Goal: Information Seeking & Learning: Find specific fact

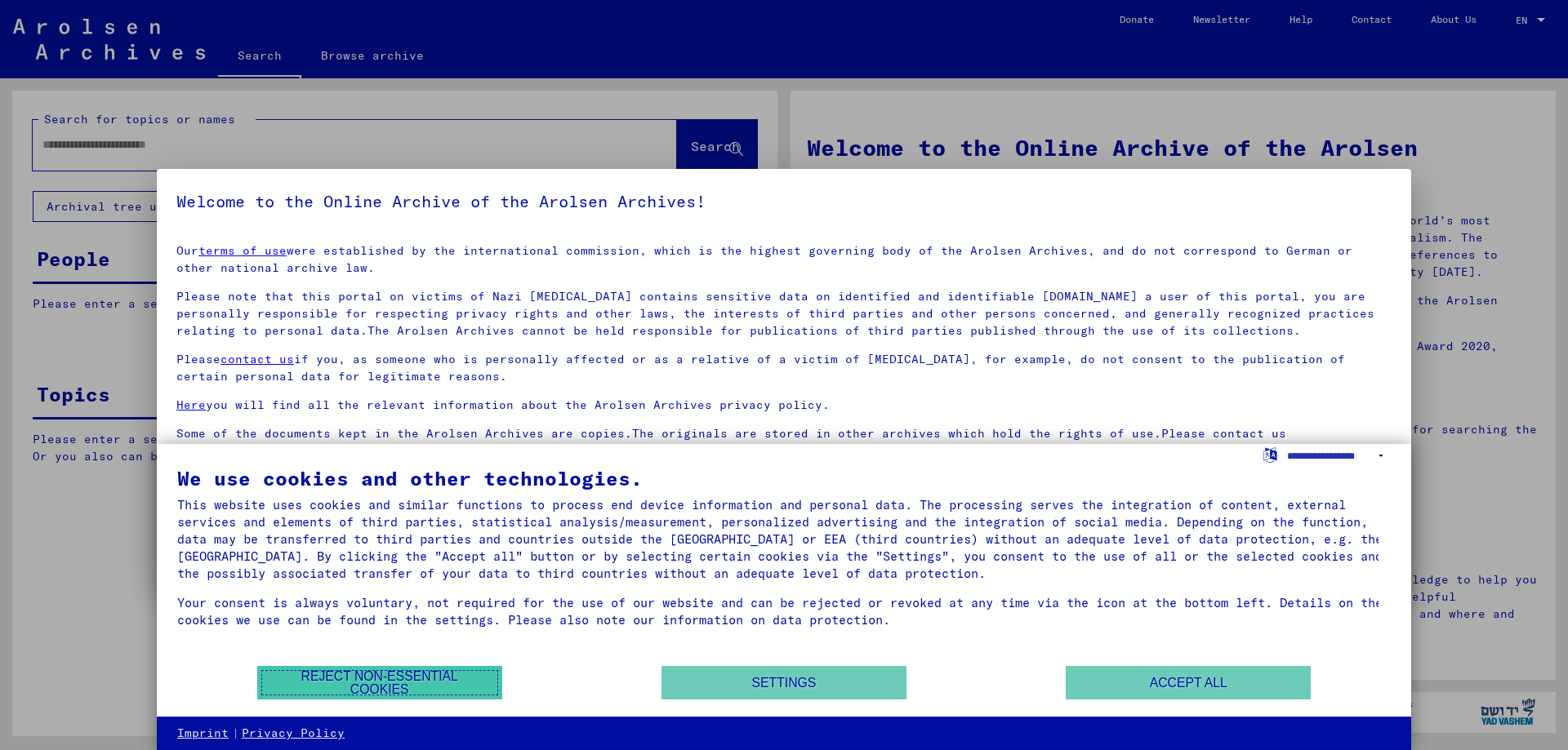
click at [425, 672] on button "Reject non-essential cookies" at bounding box center [380, 683] width 245 height 34
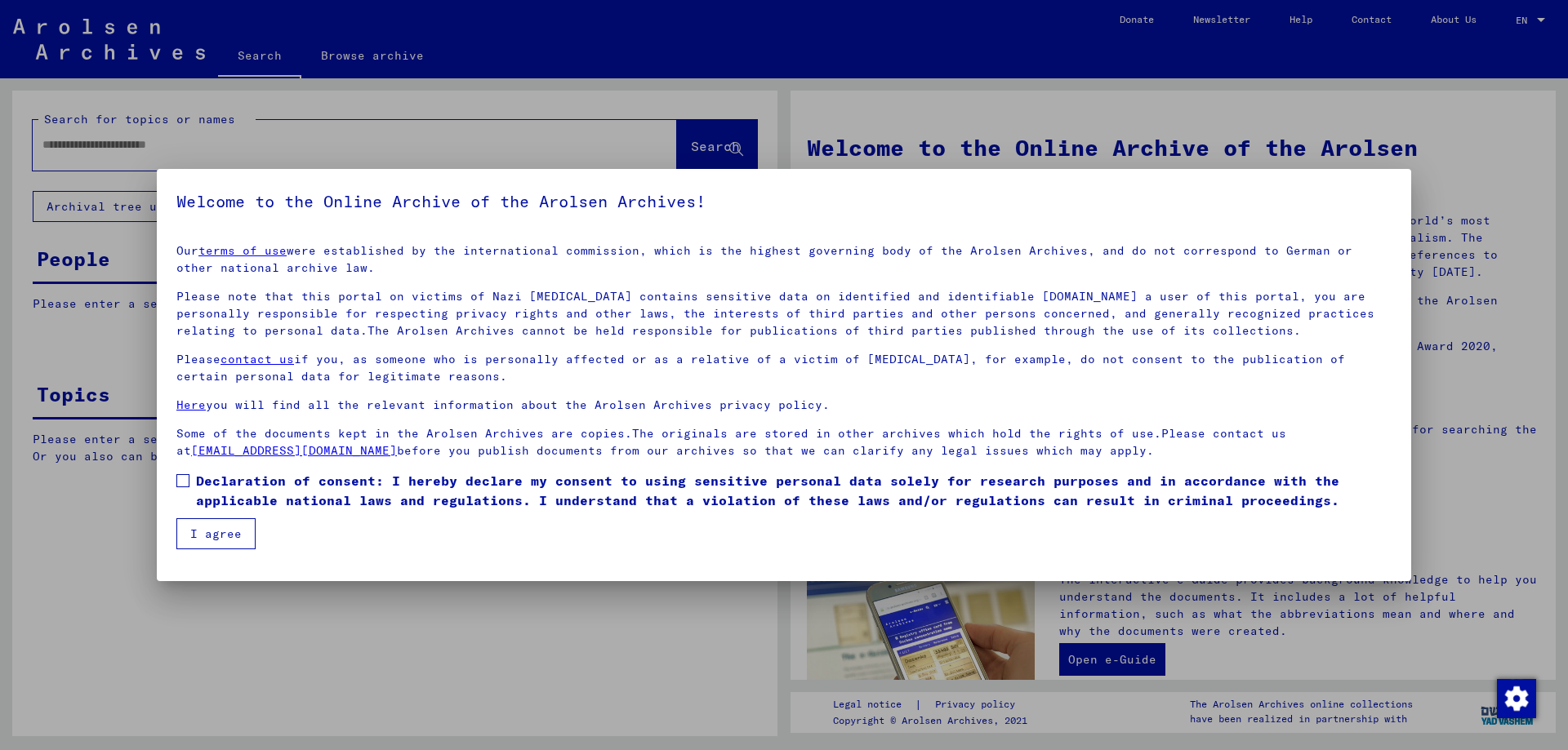
click at [209, 534] on button "I agree" at bounding box center [215, 534] width 79 height 31
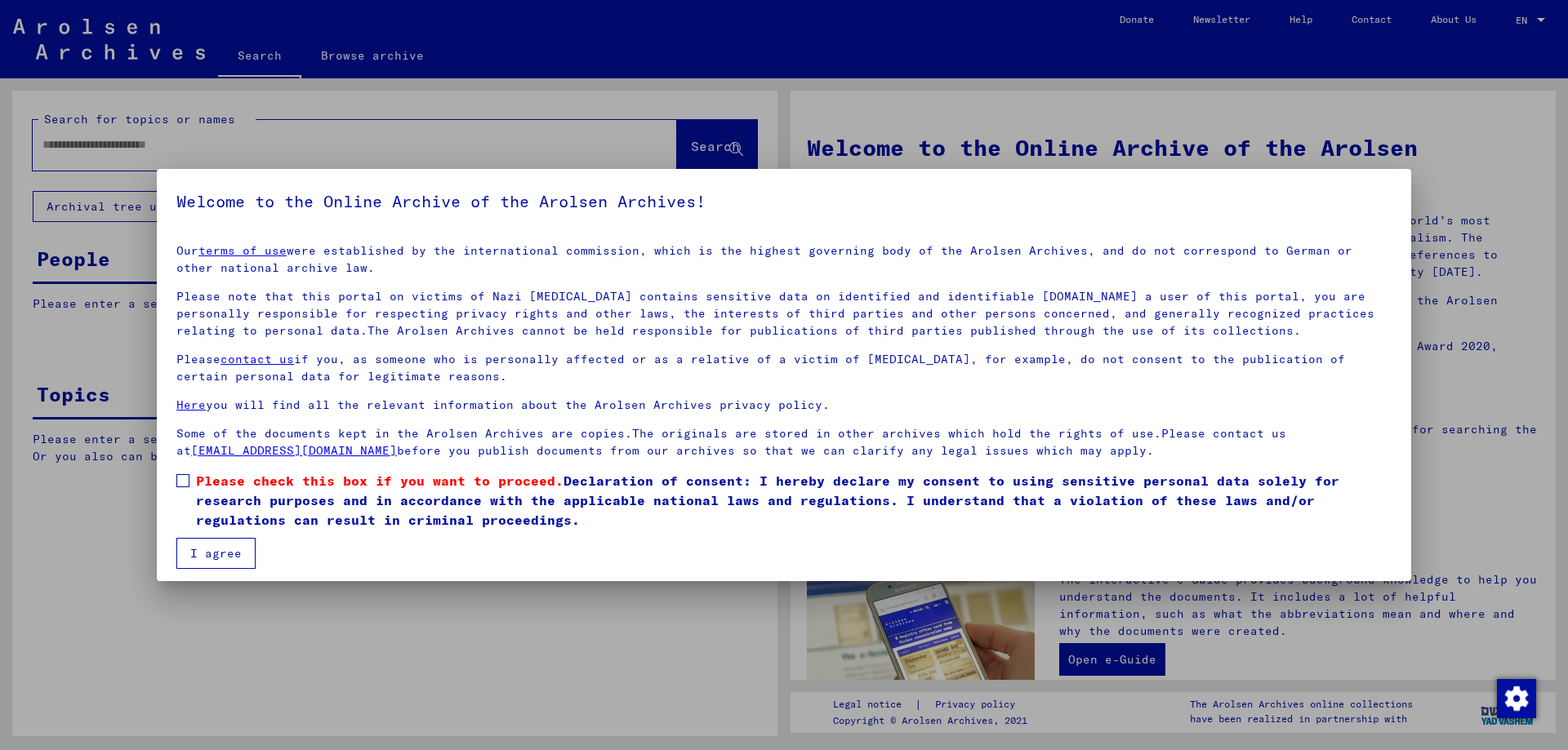
click at [204, 502] on span "Please check this box if you want to proceed. Declaration of consent: I hereby …" at bounding box center [794, 500] width 1195 height 59
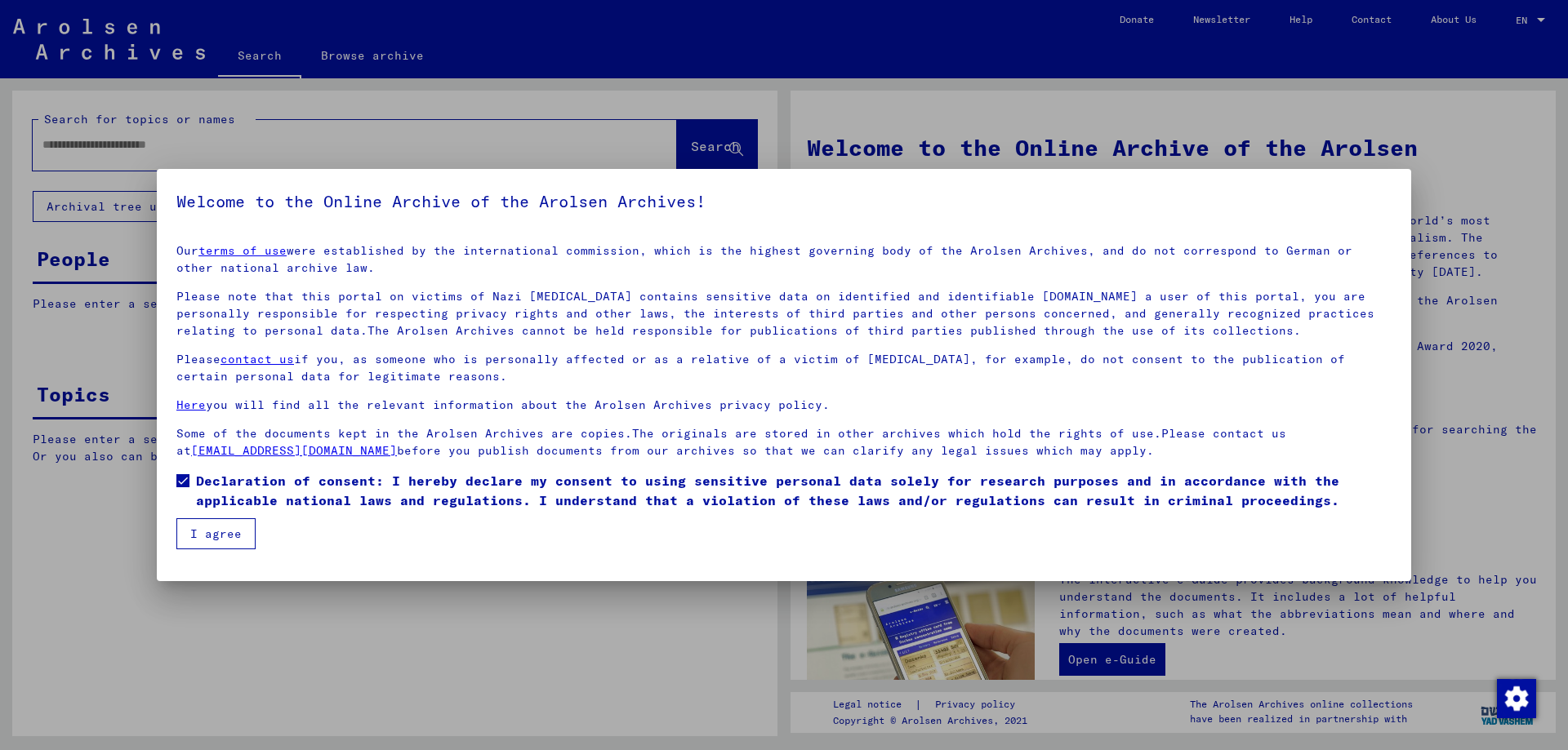
click at [212, 541] on button "I agree" at bounding box center [215, 534] width 79 height 31
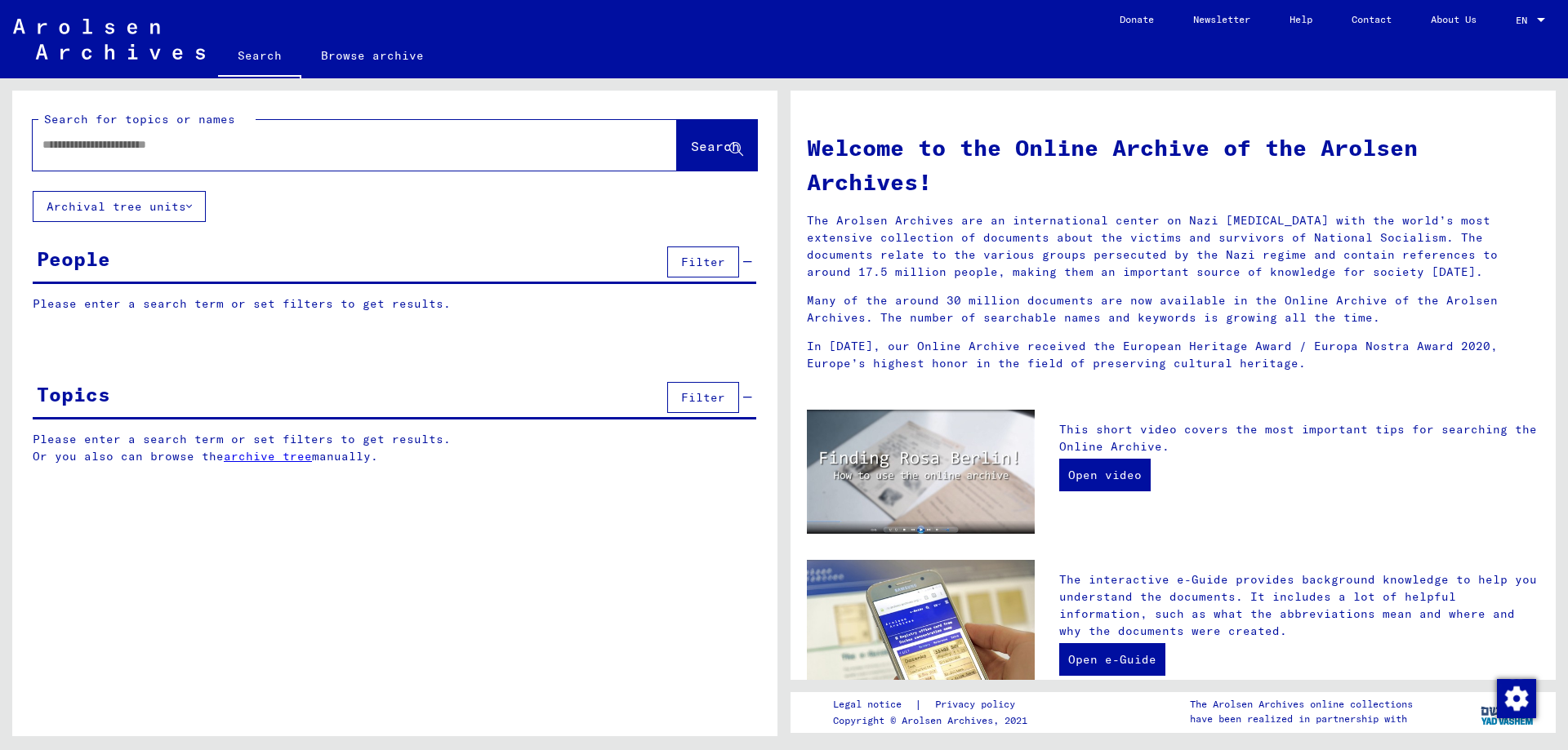
click at [301, 150] on input "text" at bounding box center [336, 144] width 586 height 17
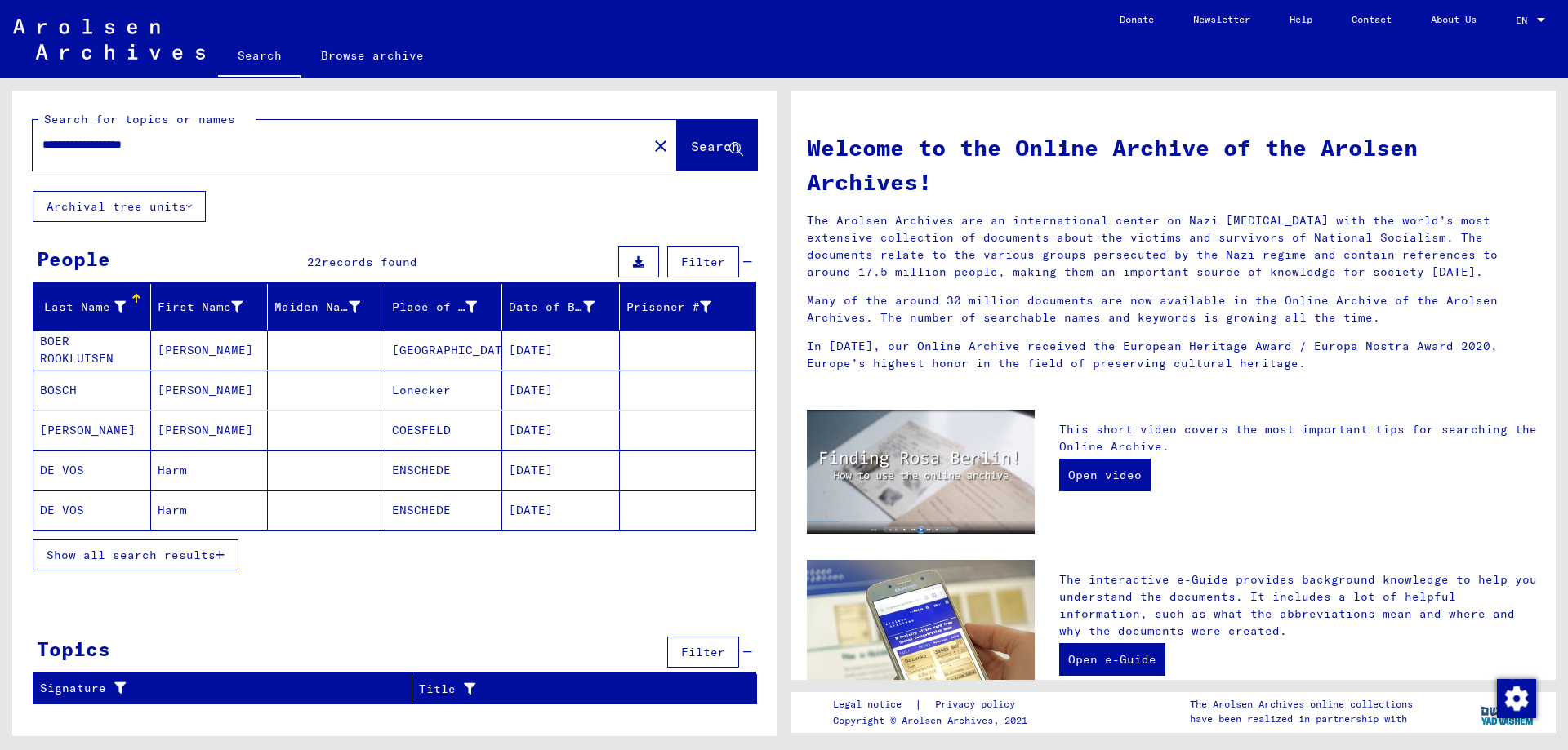
click at [229, 559] on button "Show all search results" at bounding box center [135, 555] width 206 height 31
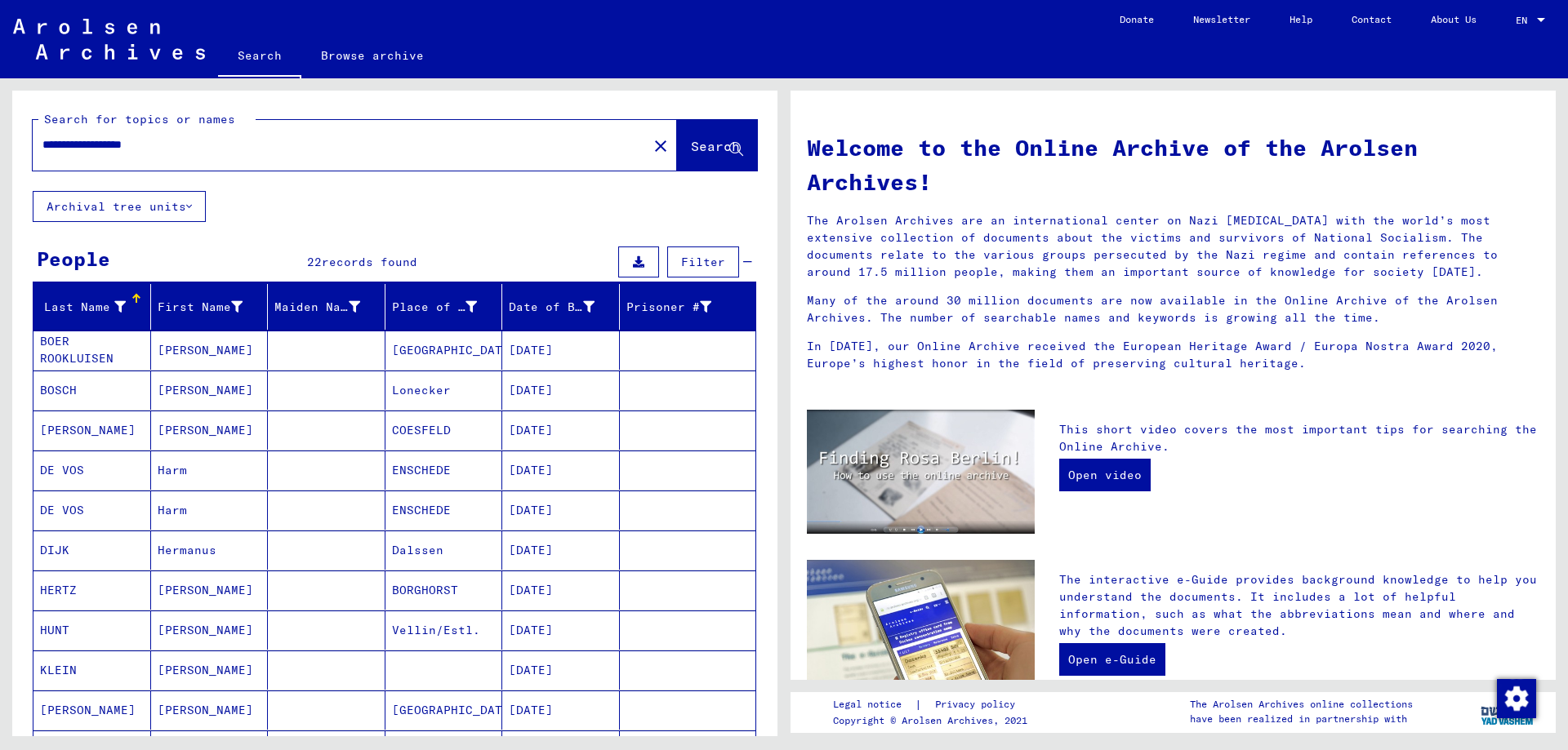
click at [141, 146] on input "**********" at bounding box center [336, 144] width 586 height 17
click at [691, 151] on span "Search" at bounding box center [716, 146] width 49 height 16
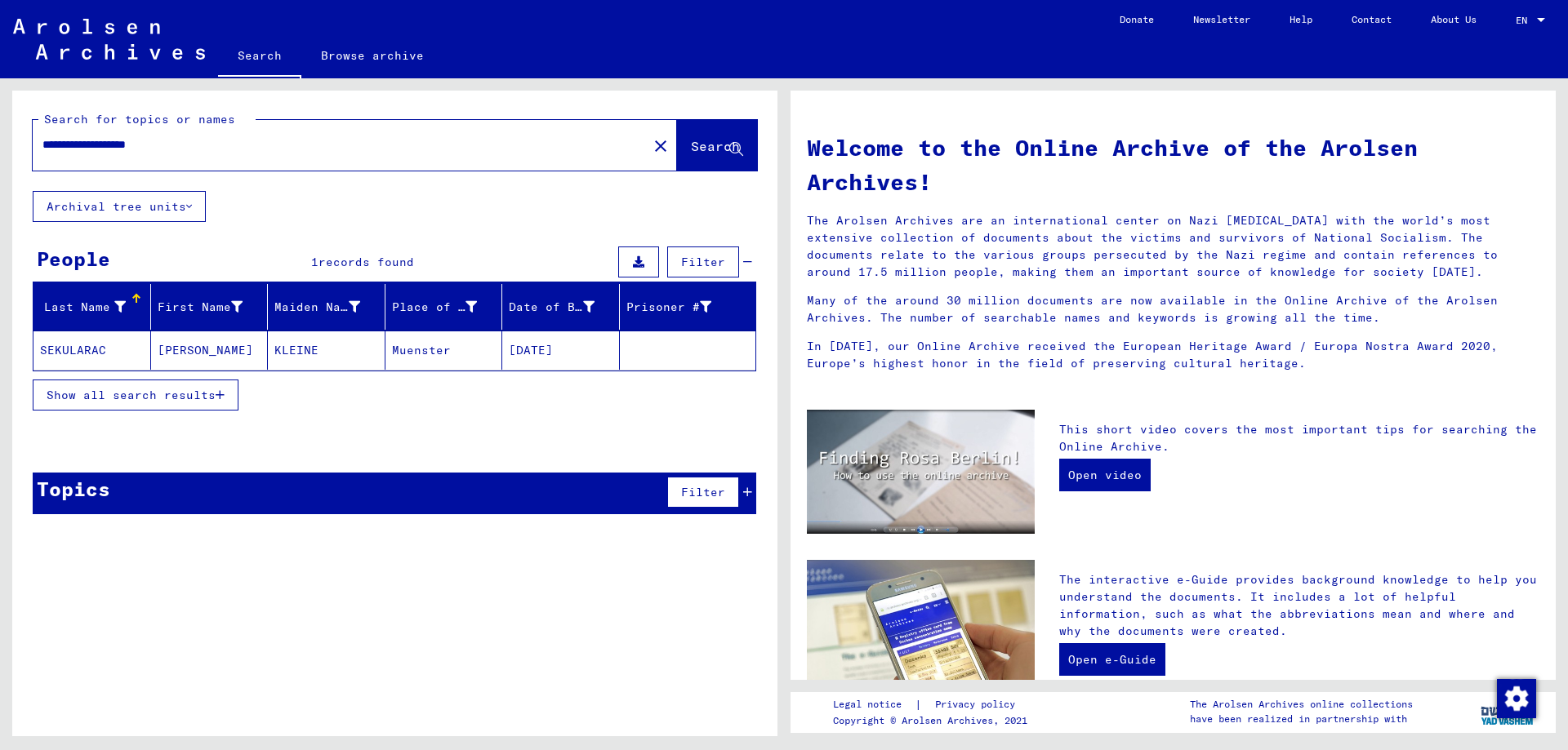
click at [150, 147] on input "**********" at bounding box center [336, 144] width 586 height 17
type input "**********"
click at [691, 140] on span "Search" at bounding box center [716, 146] width 49 height 16
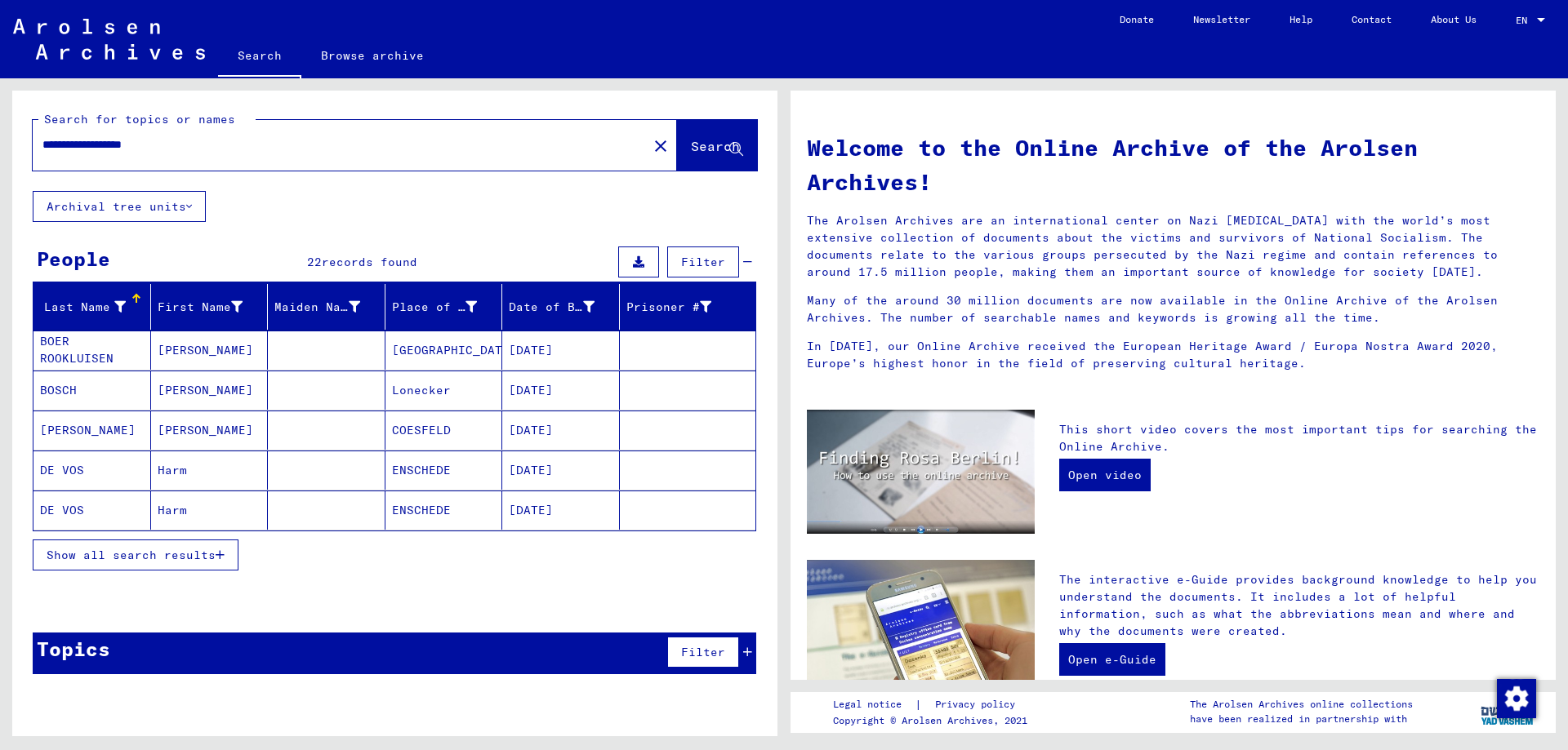
click at [184, 554] on span "Show all search results" at bounding box center [131, 555] width 169 height 15
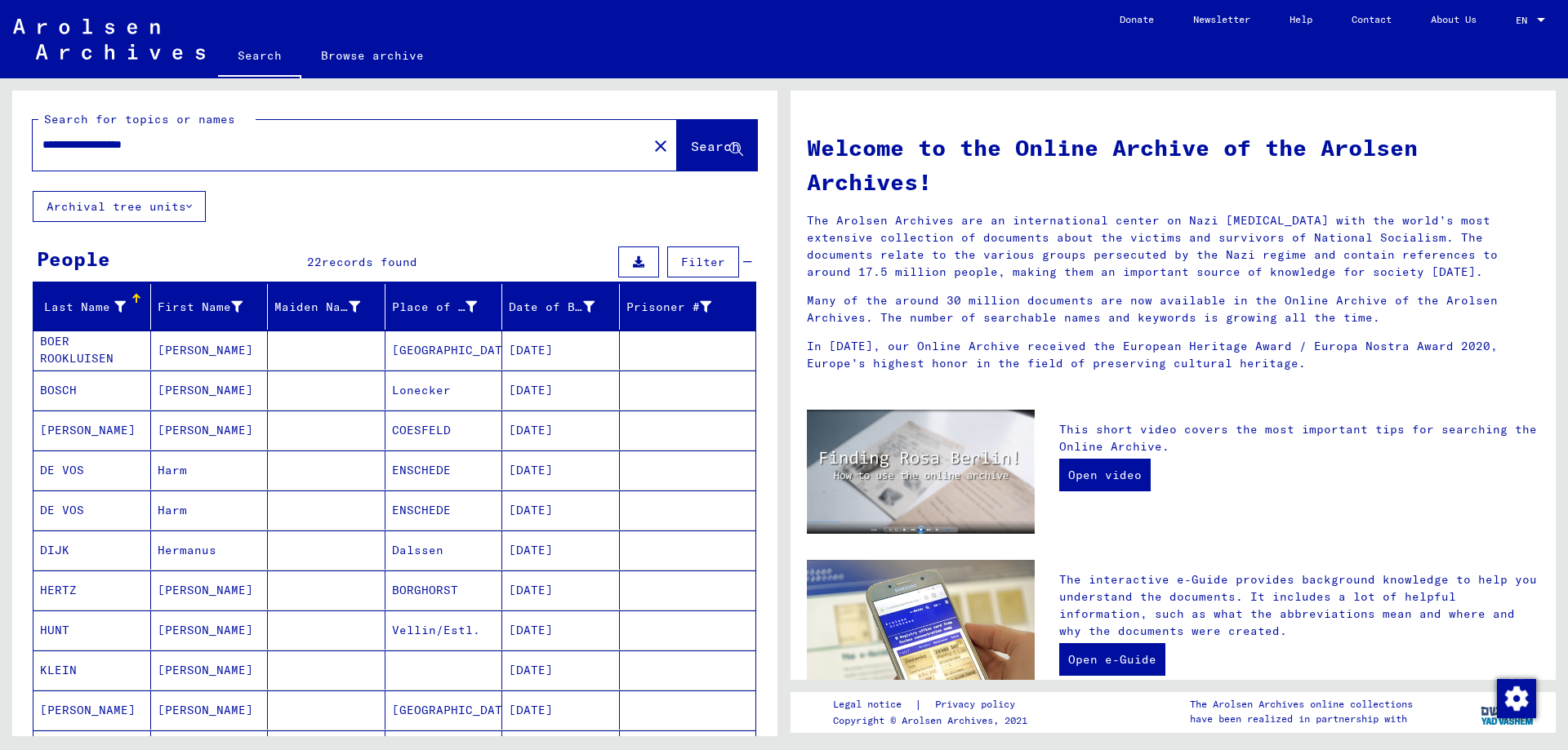
click at [184, 210] on button "Archival tree units" at bounding box center [119, 207] width 173 height 31
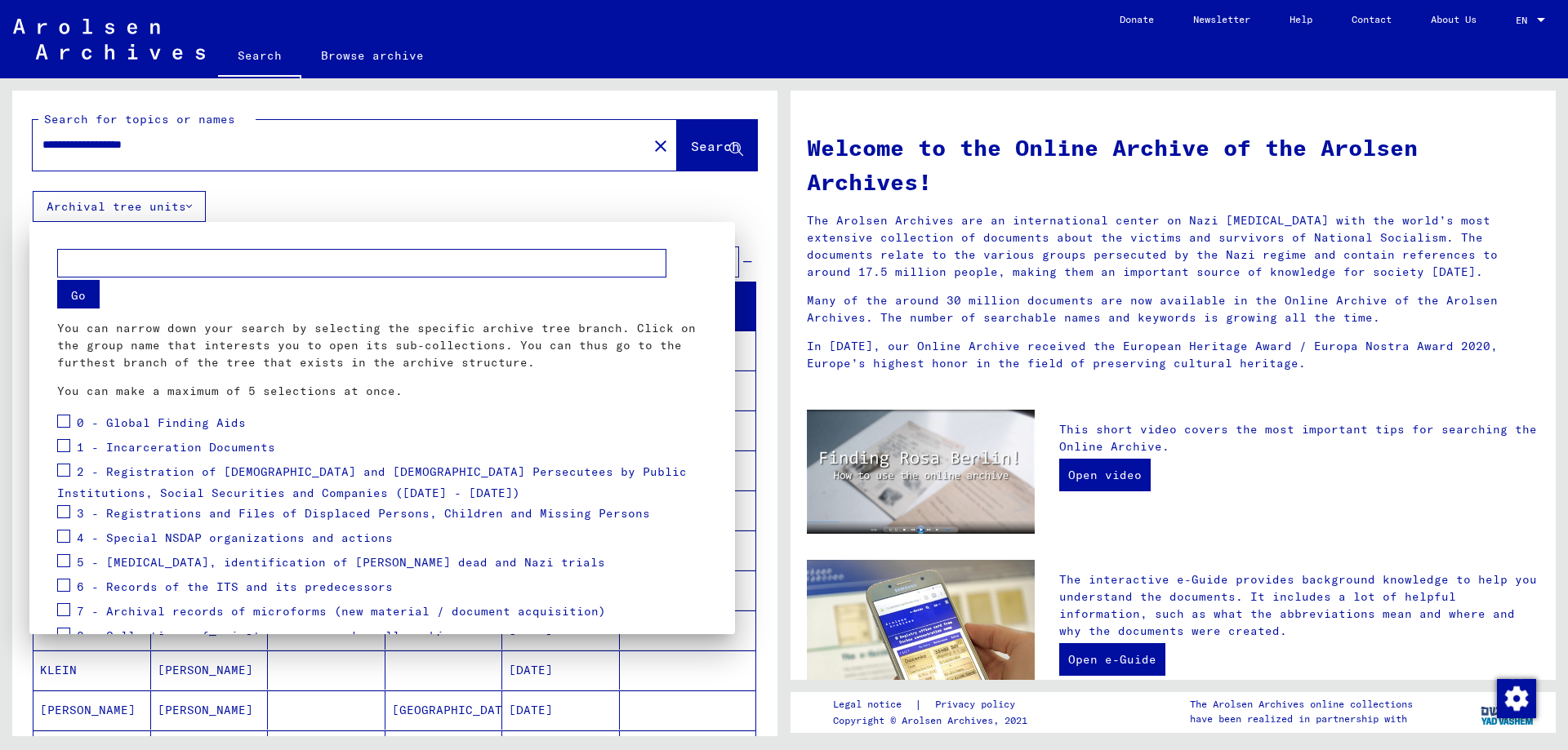
click at [195, 210] on div at bounding box center [784, 375] width 1568 height 750
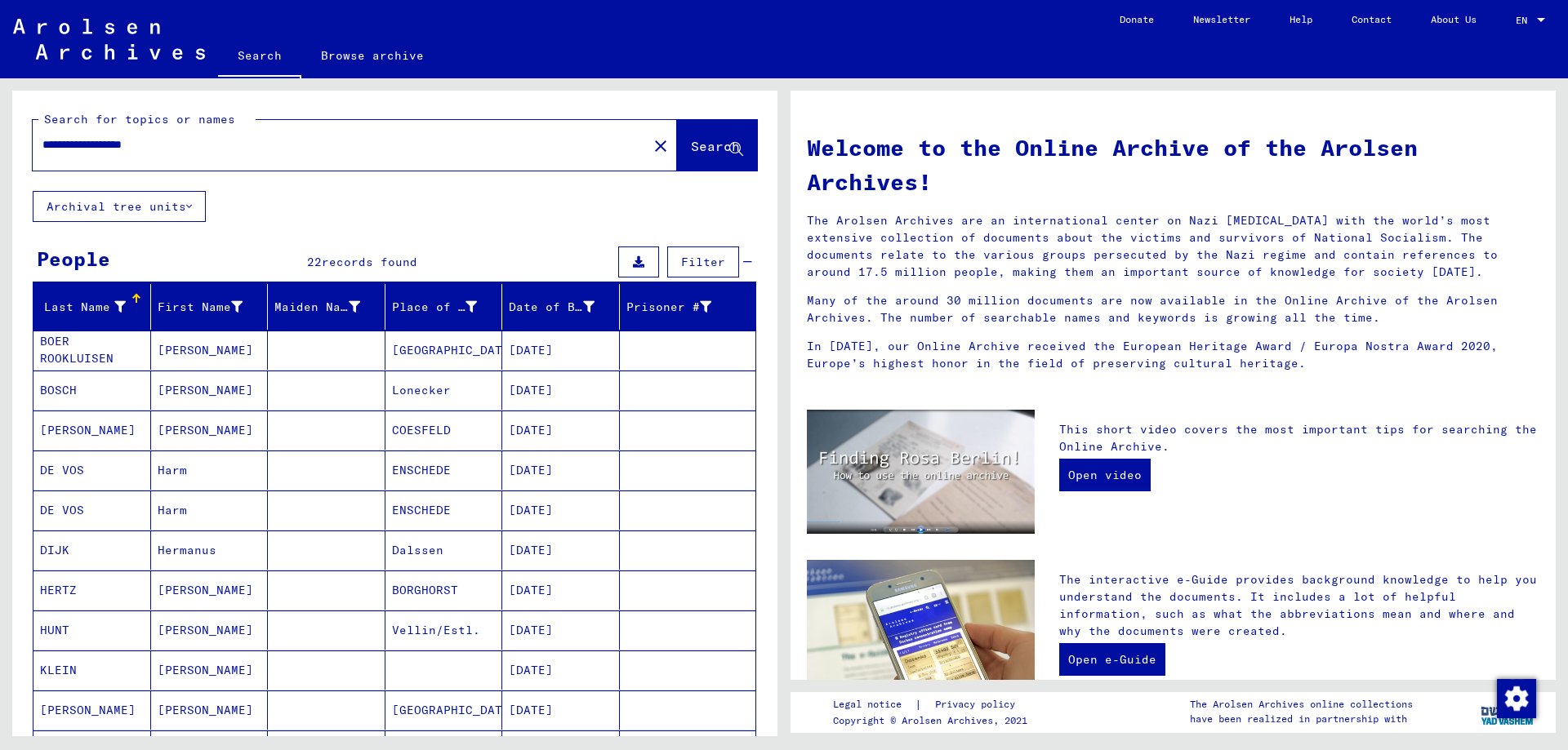
click at [681, 266] on span "Filter" at bounding box center [703, 262] width 44 height 15
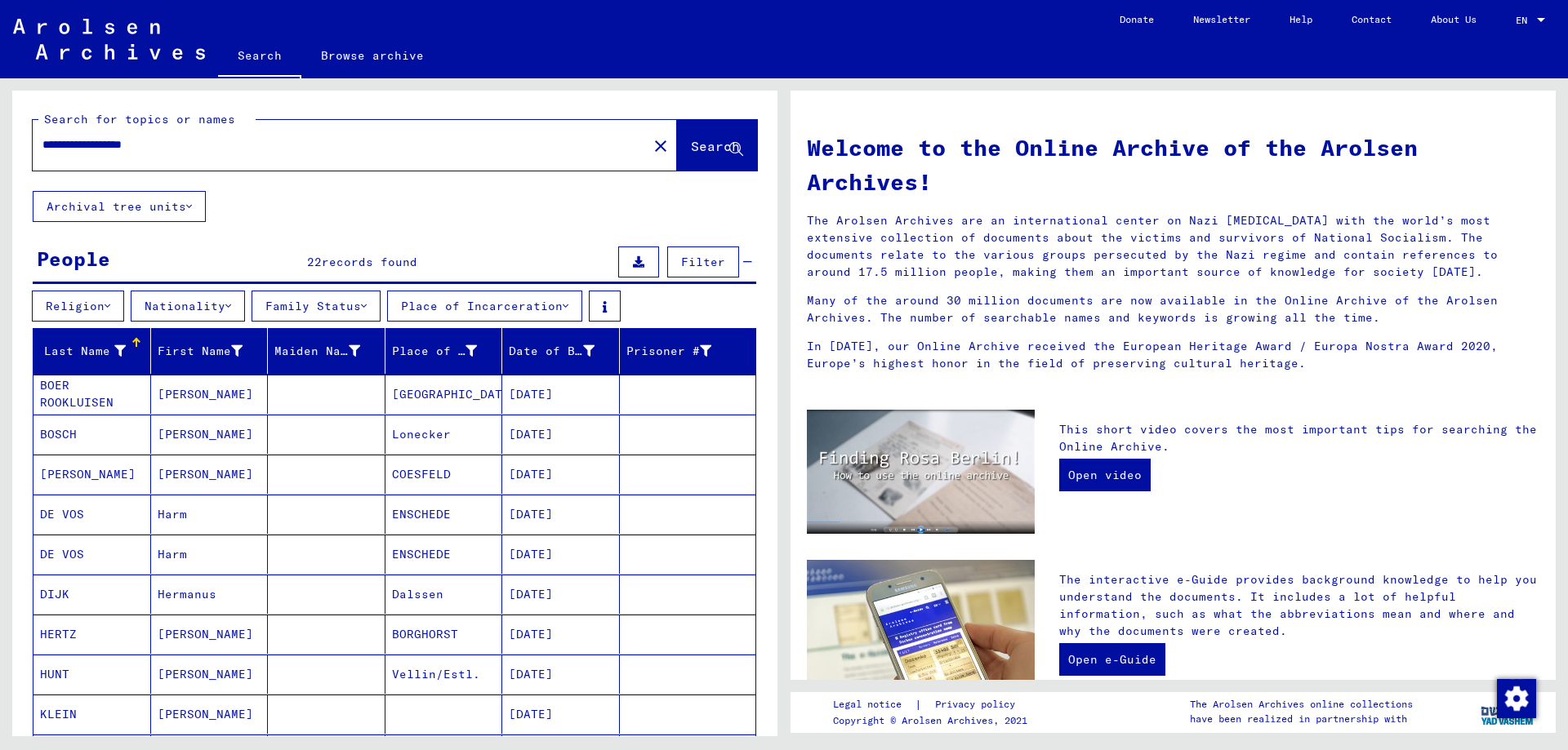
click at [582, 308] on button "Place of Incarceration" at bounding box center [484, 307] width 195 height 31
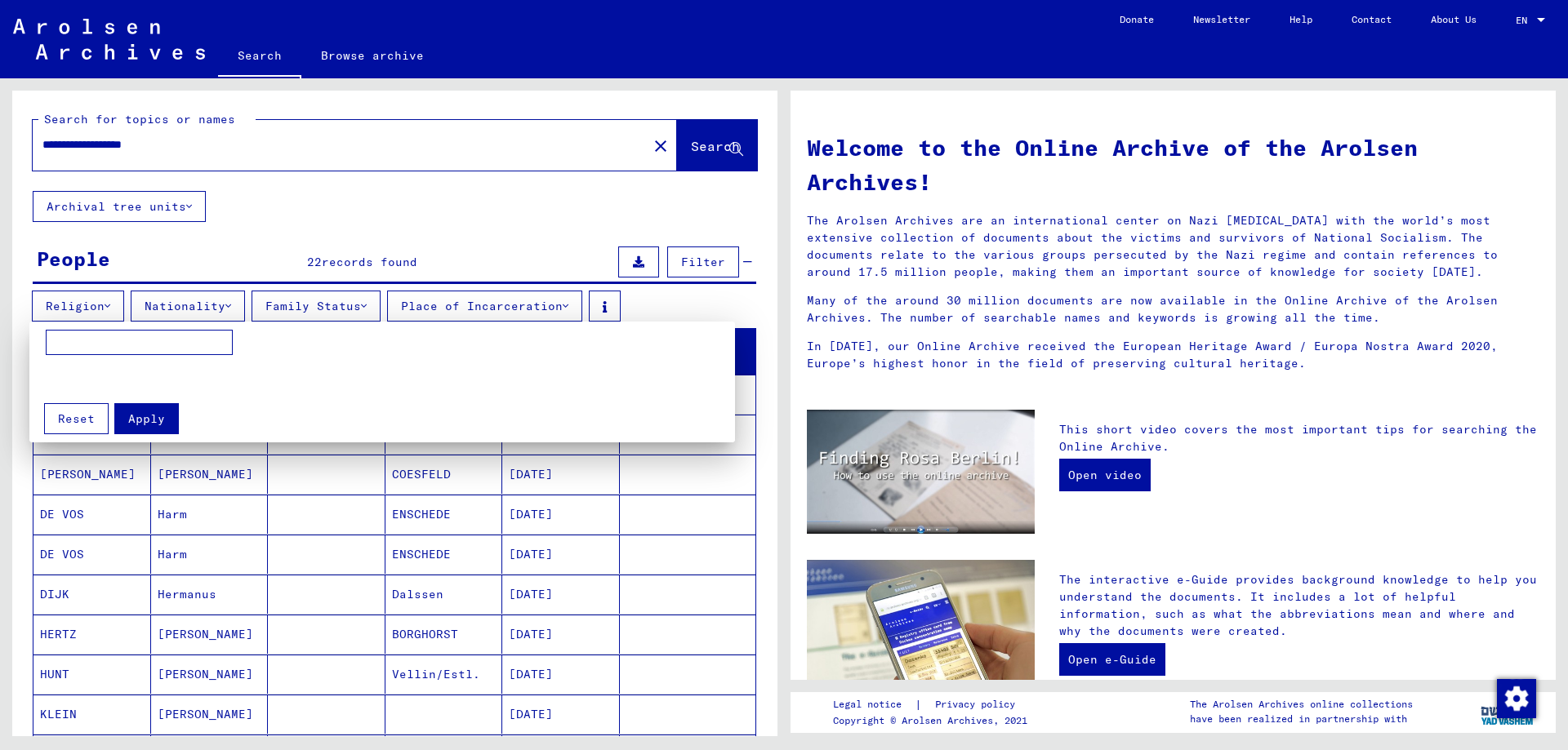
click at [586, 307] on div at bounding box center [784, 375] width 1568 height 750
